Goal: Task Accomplishment & Management: Manage account settings

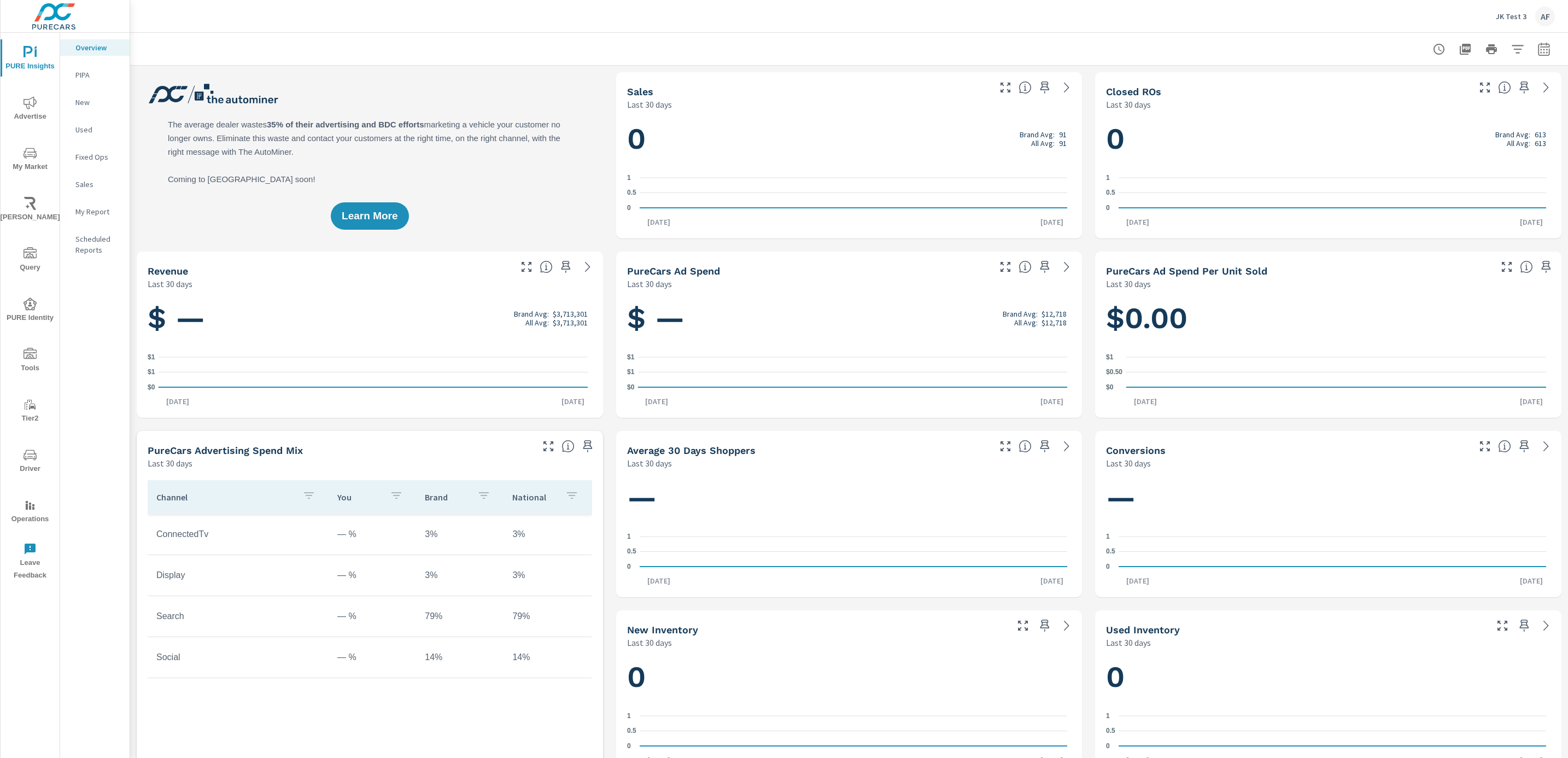
click at [1514, 18] on p "JK Test 3" at bounding box center [1511, 16] width 31 height 10
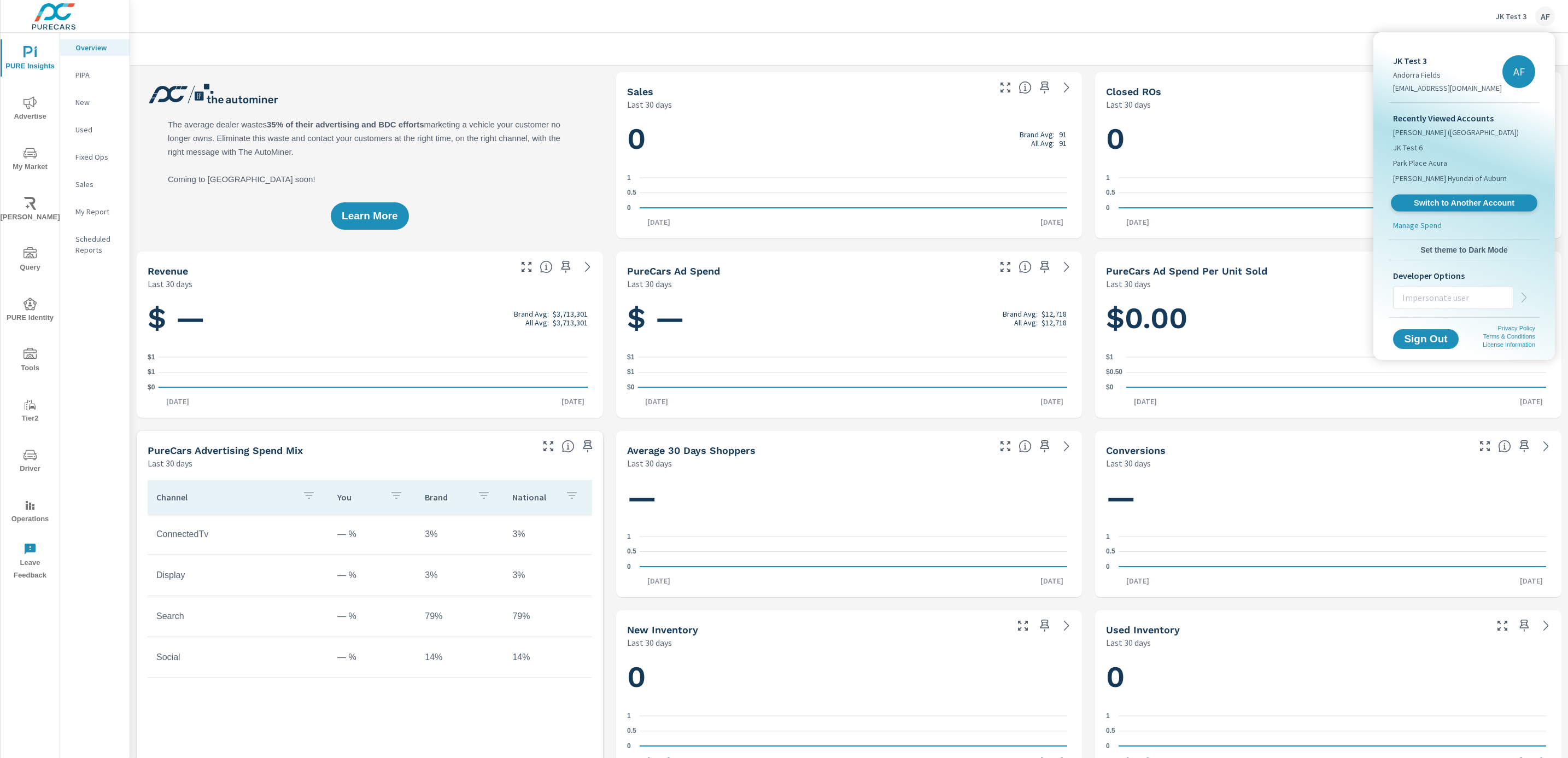
click at [1466, 200] on span "Switch to Another Account" at bounding box center [1463, 203] width 134 height 10
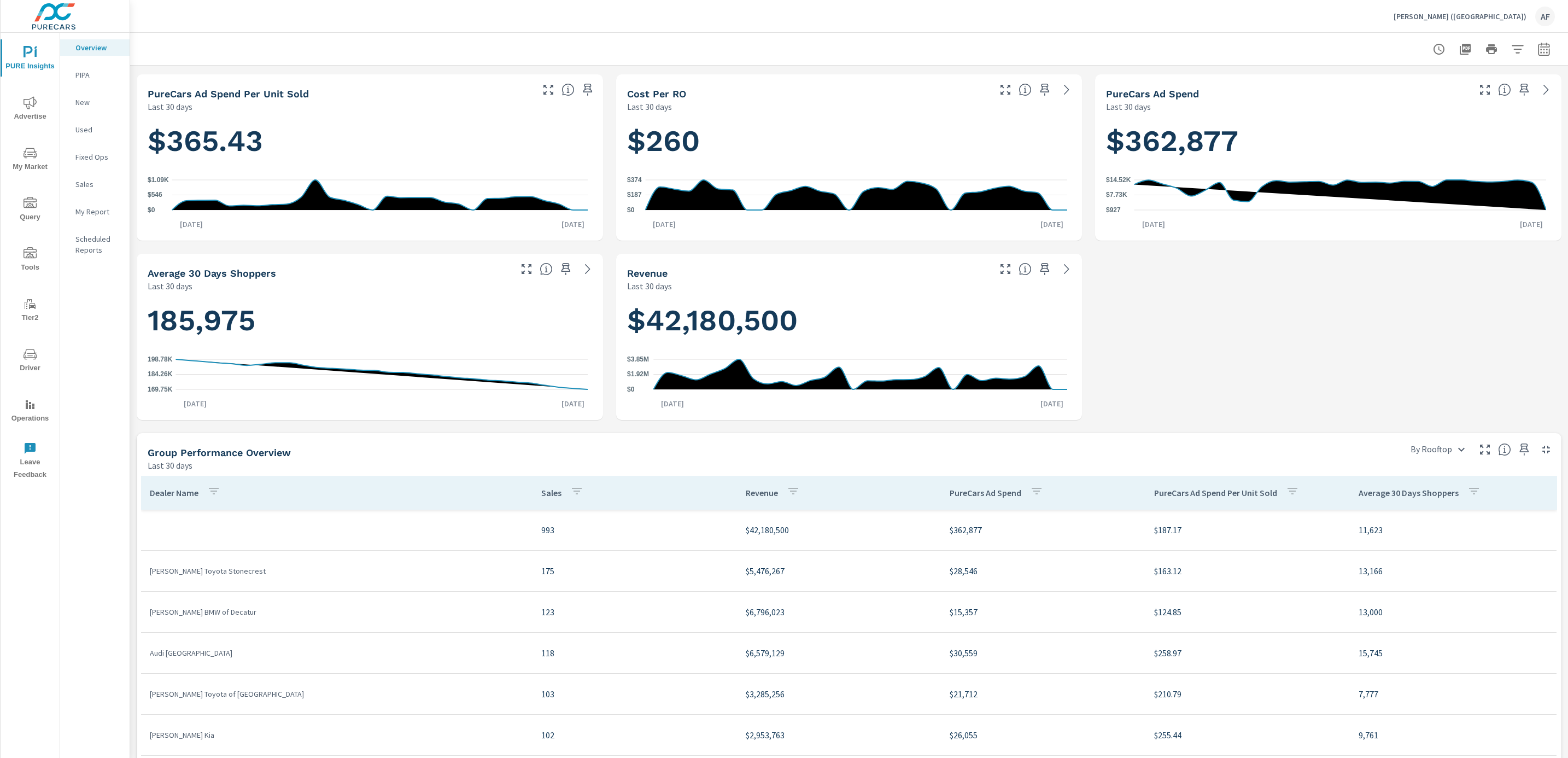
scroll to position [138, 0]
